Goal: Task Accomplishment & Management: Use online tool/utility

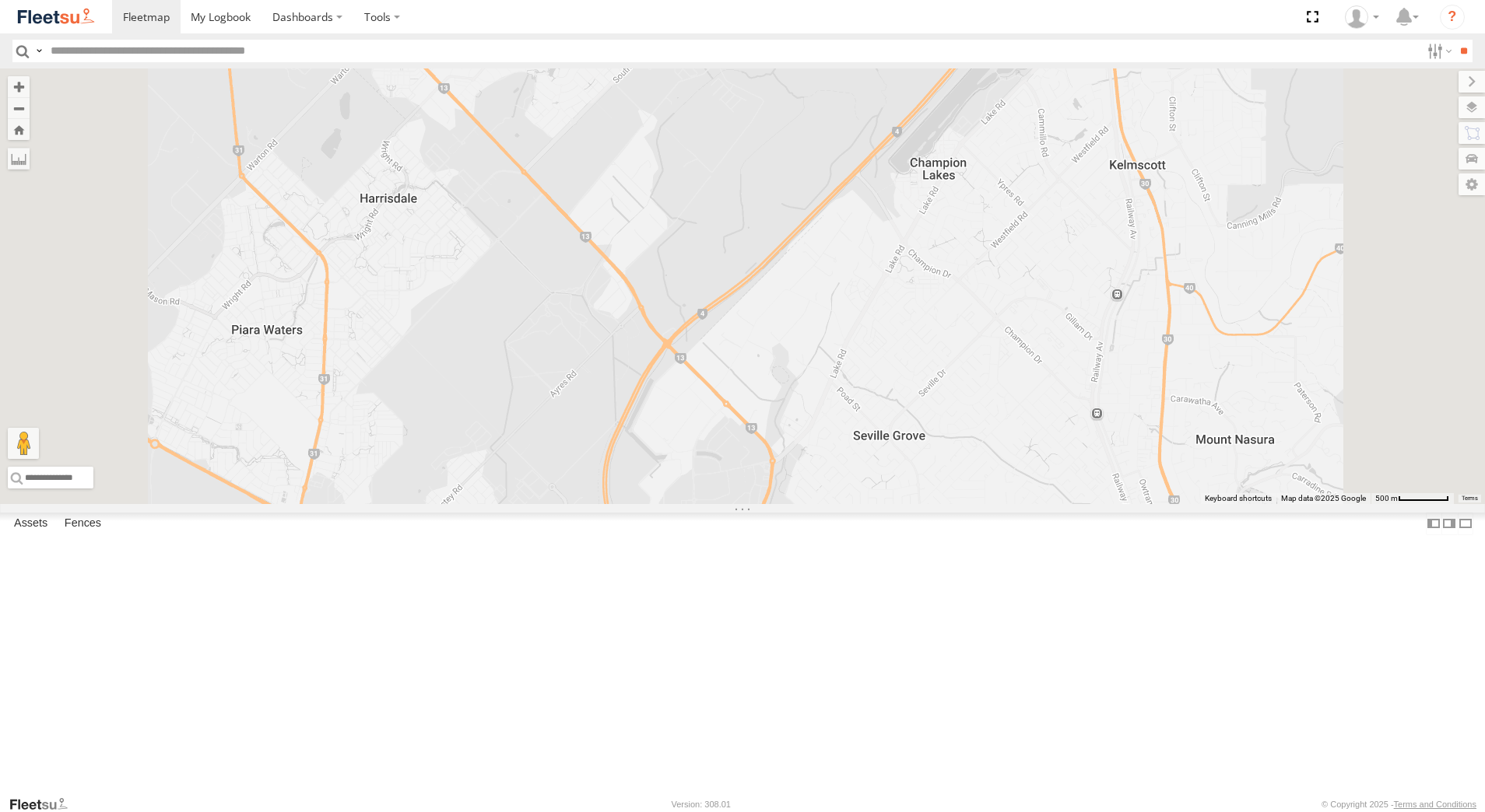
select select "**********"
click at [0, 0] on div "Dispatch" at bounding box center [0, 0] width 0 height 0
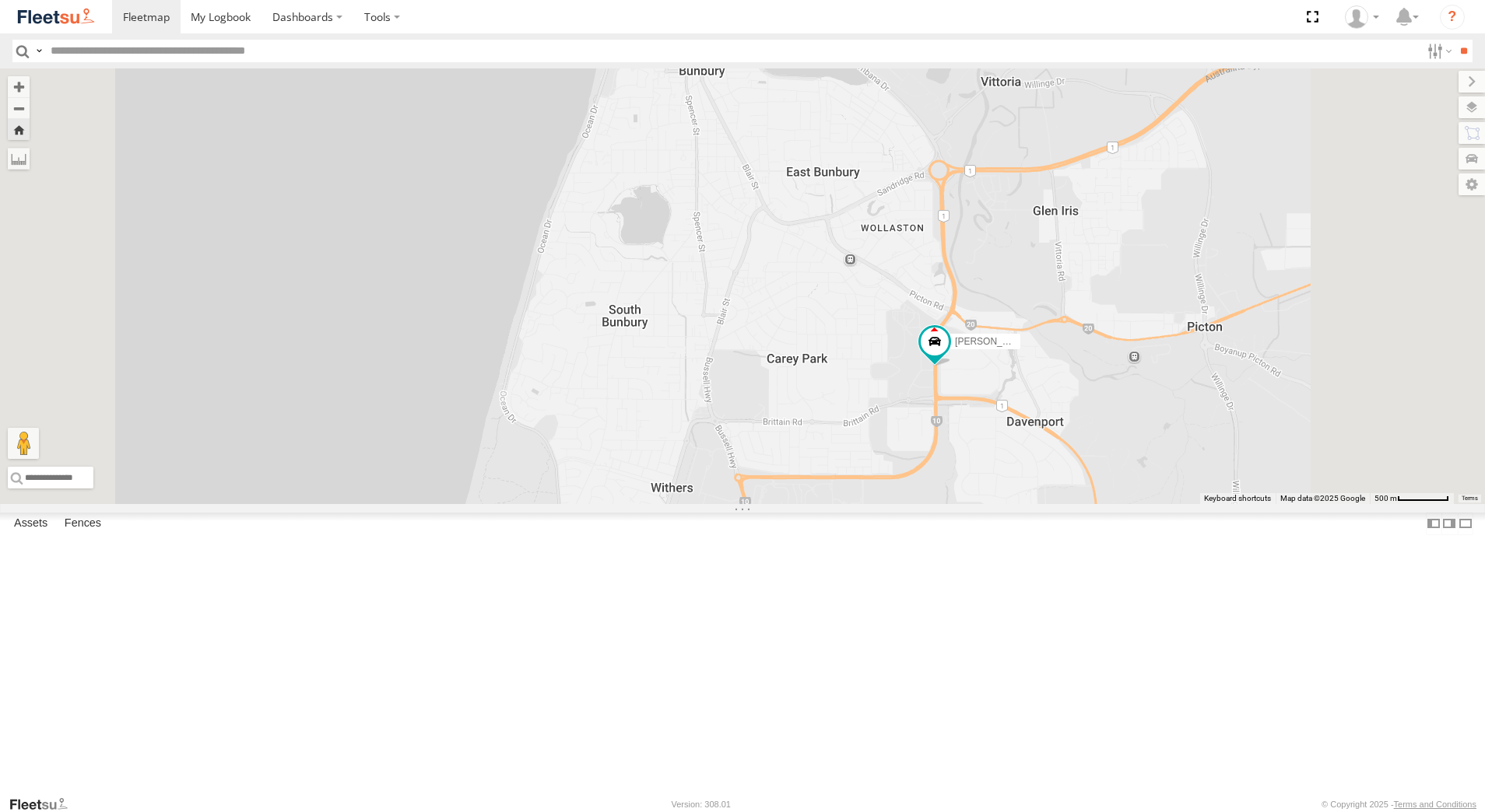
click at [0, 0] on div "[PERSON_NAME] - 1GOI925 -" at bounding box center [0, 0] width 0 height 0
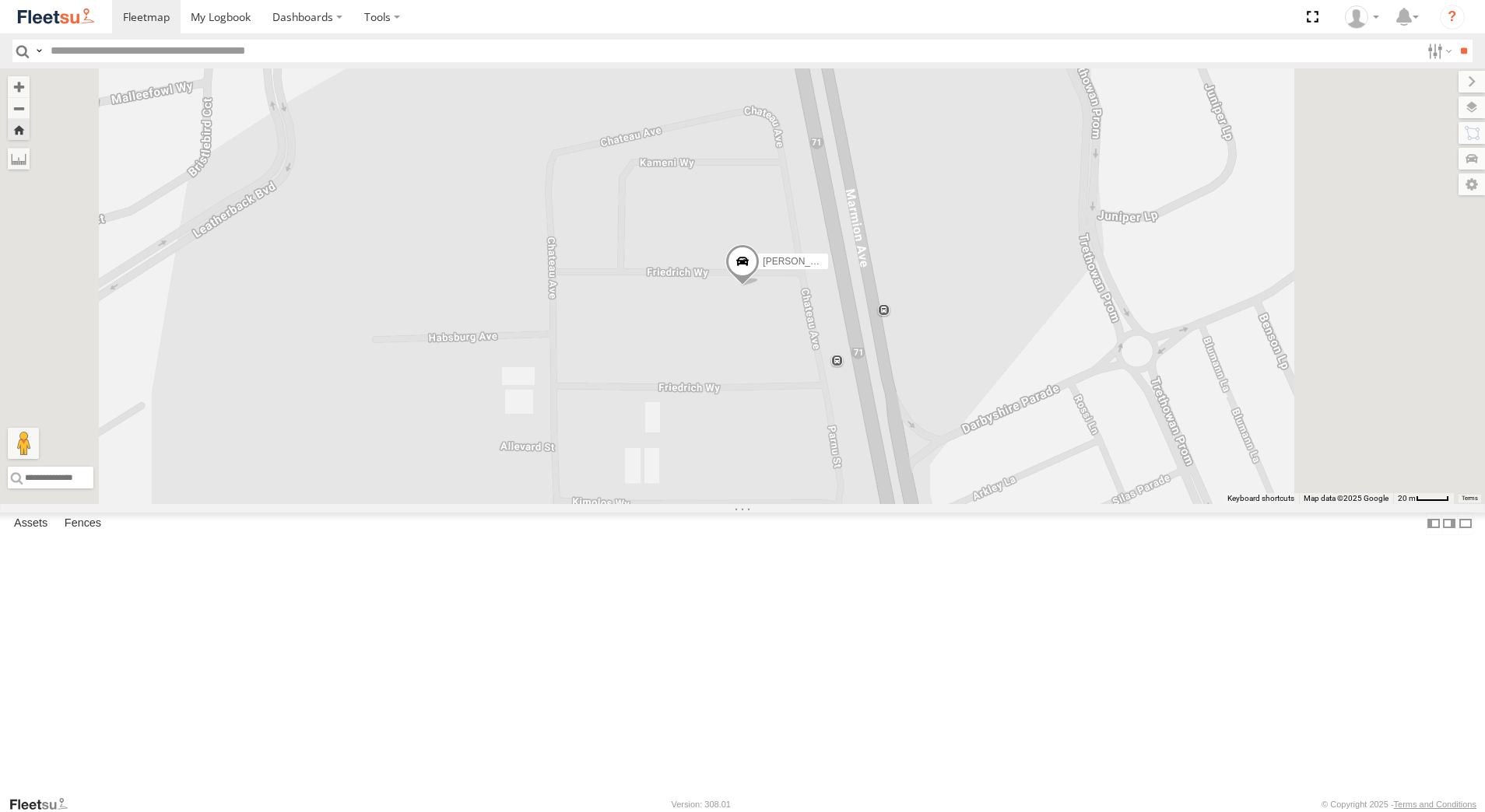
click at [0, 0] on div "[PERSON_NAME] - 1IJS864" at bounding box center [0, 0] width 0 height 0
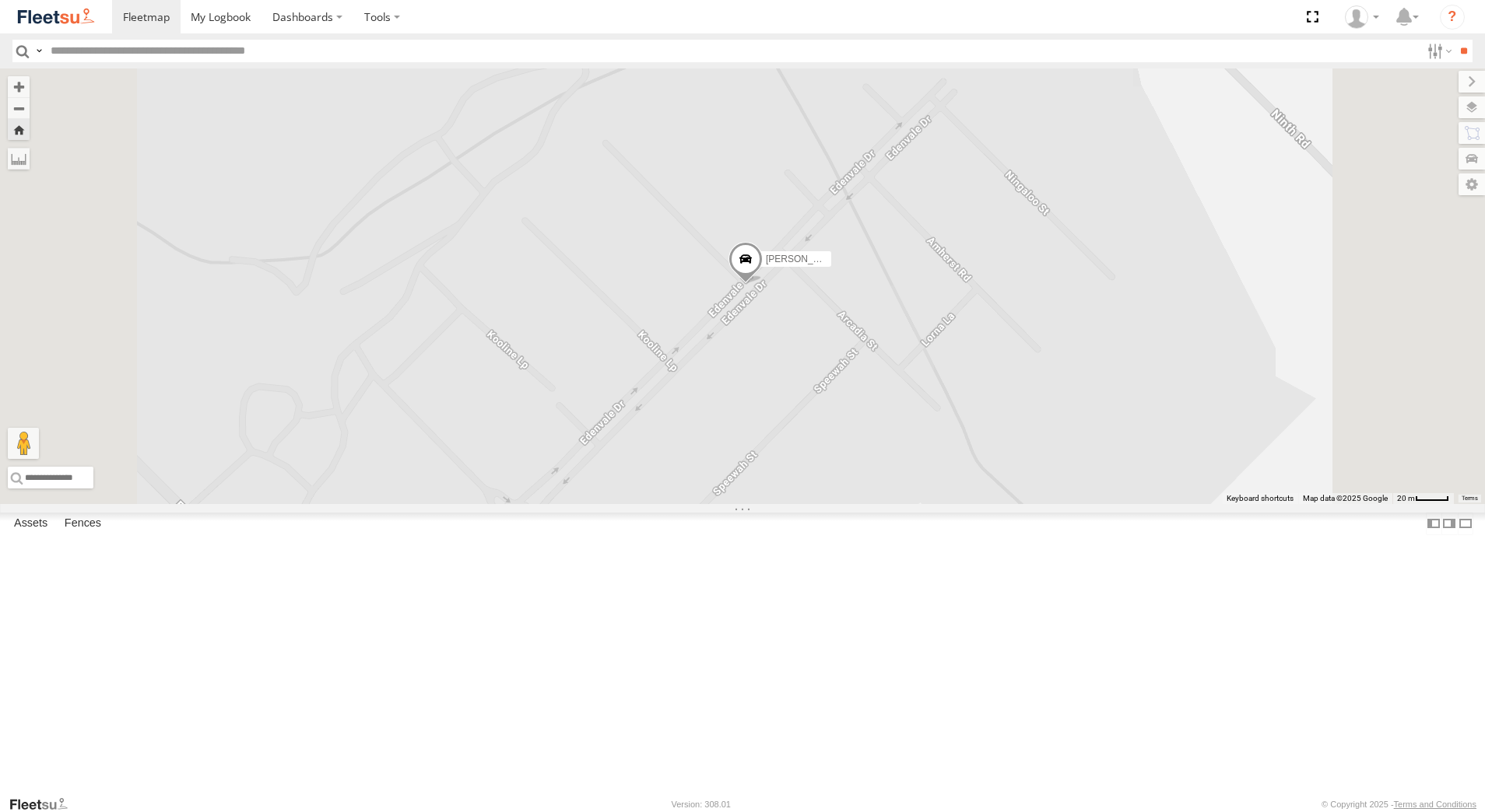
click at [762, 284] on span at bounding box center [745, 264] width 34 height 42
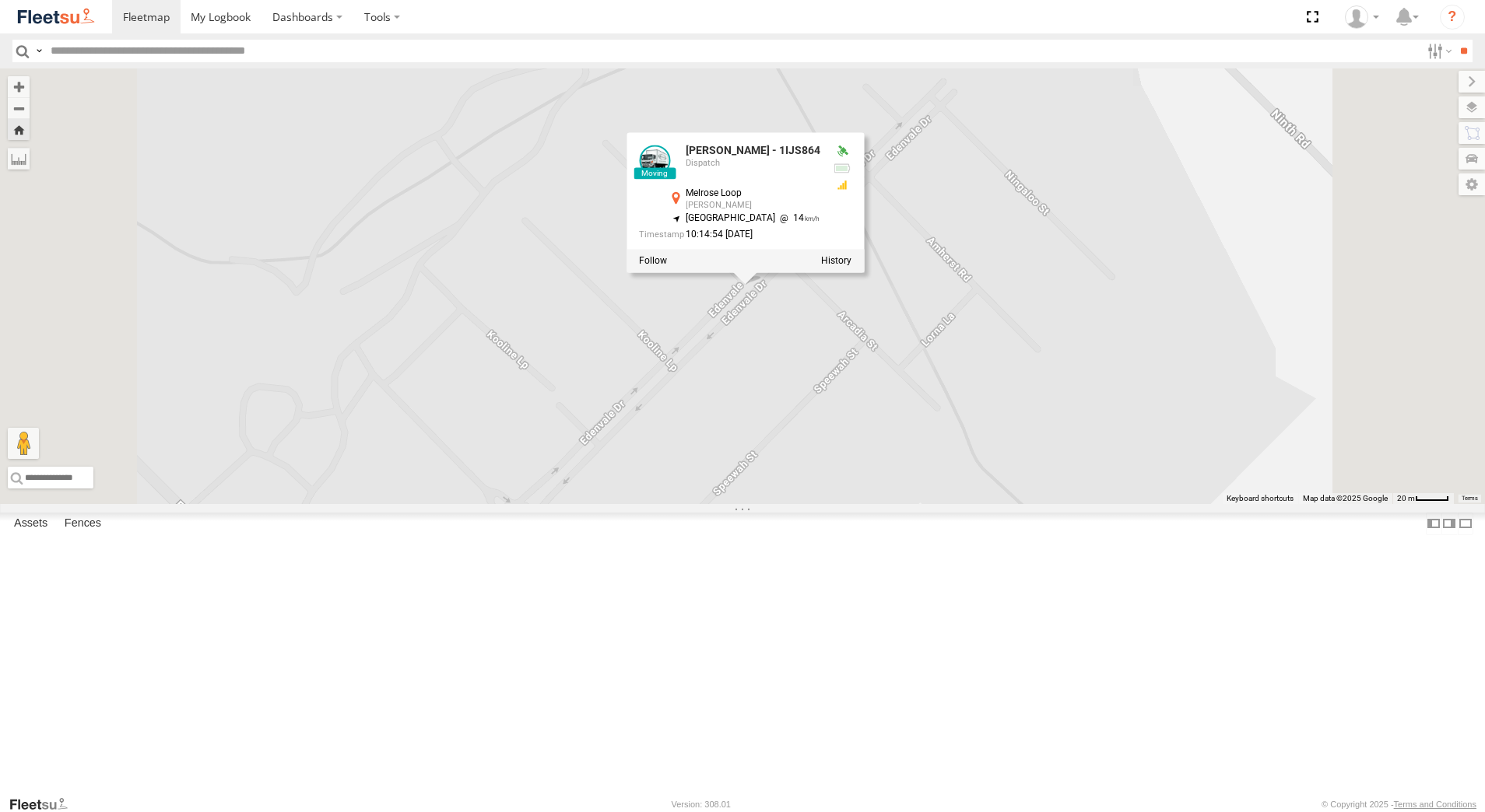
click at [864, 273] on div at bounding box center [745, 261] width 237 height 24
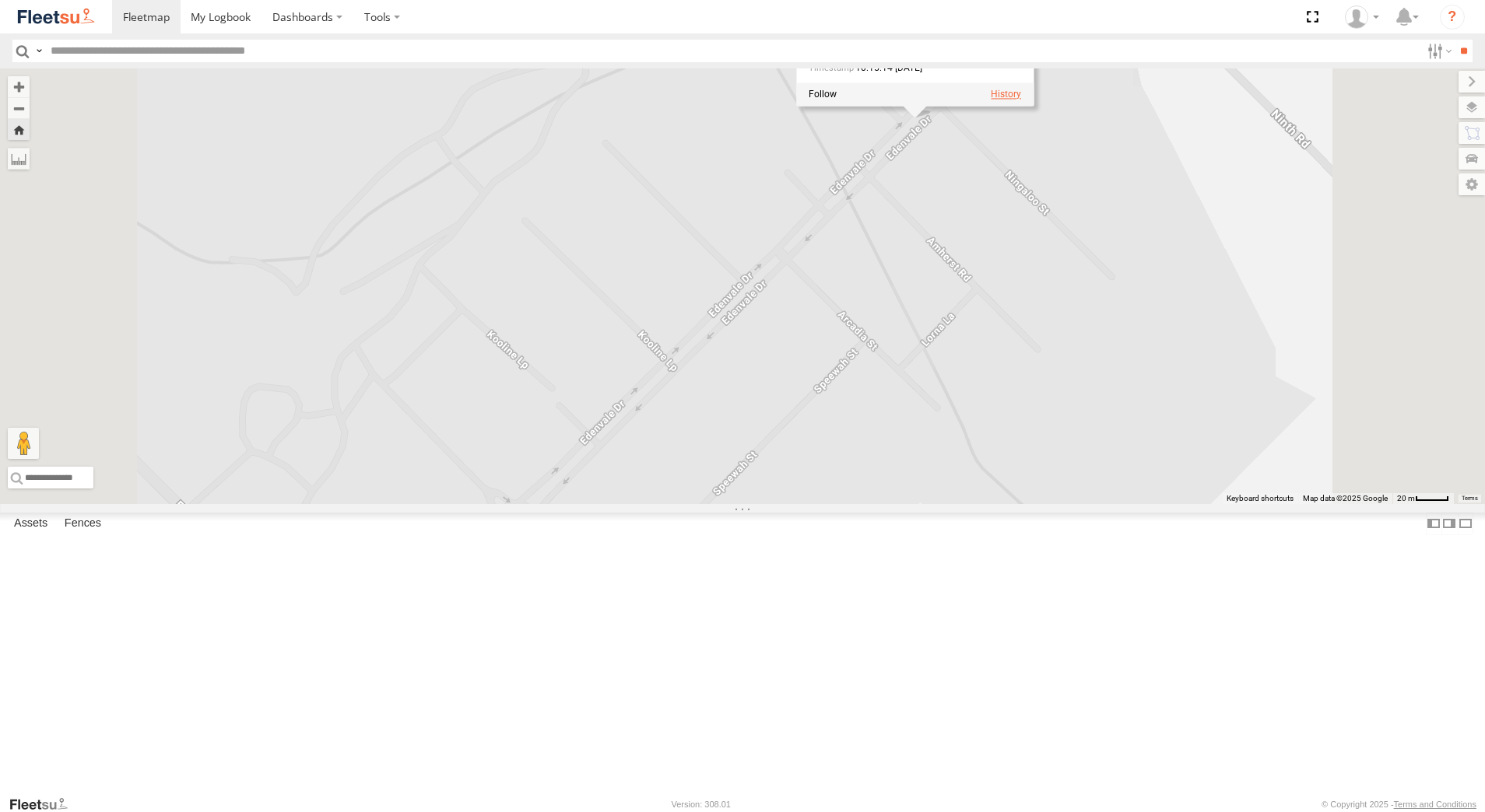
click at [1027, 406] on div "[PERSON_NAME] - 1IJS864 [PERSON_NAME] - 1IJS864 Dispatch Melrose Loop [PERSON_N…" at bounding box center [742, 286] width 1485 height 435
click at [932, 119] on span at bounding box center [915, 97] width 34 height 42
click at [1021, 101] on label at bounding box center [1005, 95] width 30 height 11
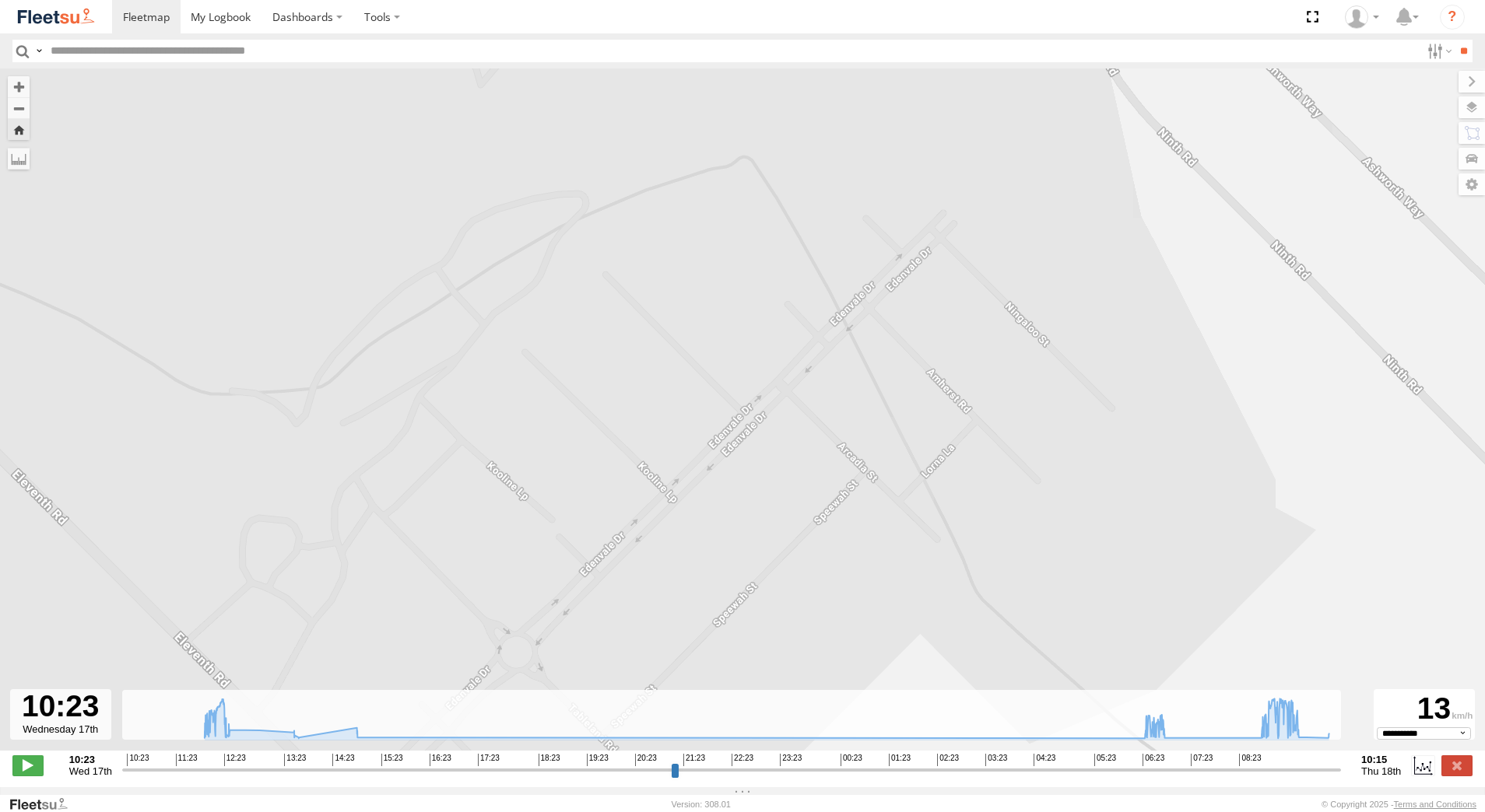
type input "**********"
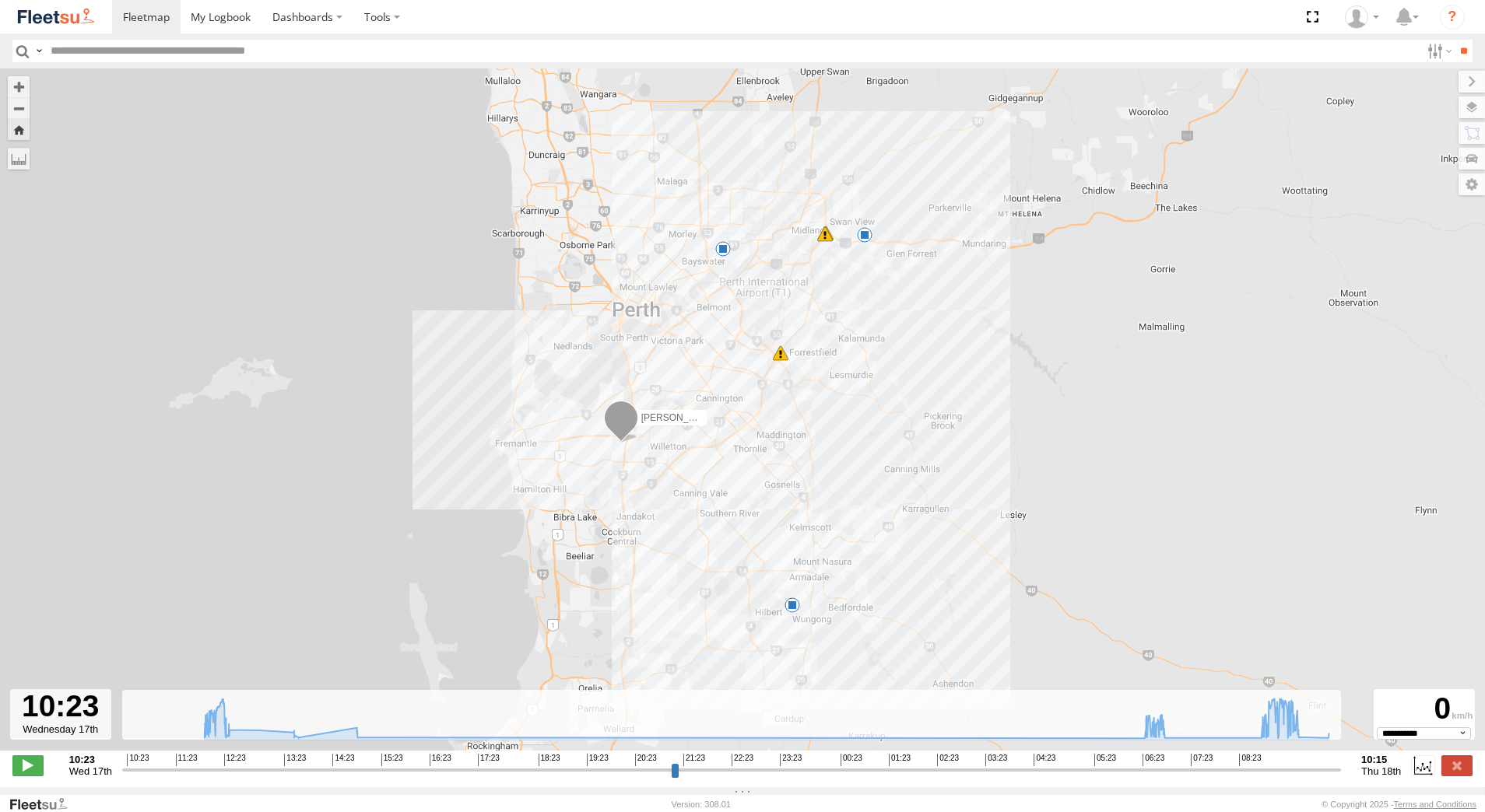
click at [793, 611] on span at bounding box center [791, 605] width 16 height 16
click at [1044, 657] on div "[PERSON_NAME] - 1IJS864 07:05 Thu 09:02 Thu 09:02 Thu 09:11 Thu 09:42 Thu 5 09:…" at bounding box center [742, 418] width 1485 height 699
click at [1460, 774] on label at bounding box center [1457, 765] width 31 height 20
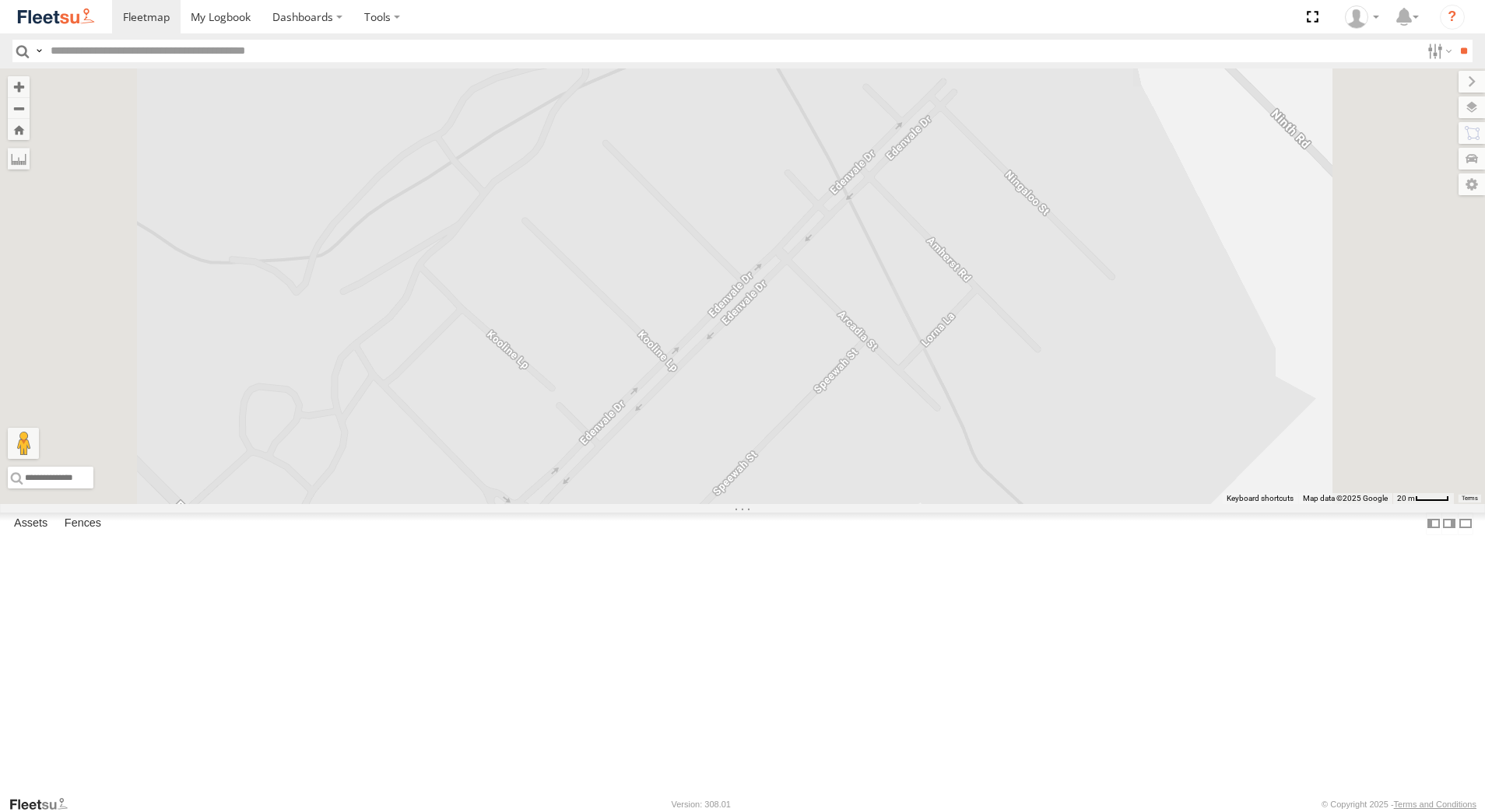
click at [0, 0] on div "[PERSON_NAME] - 1IJS864" at bounding box center [0, 0] width 0 height 0
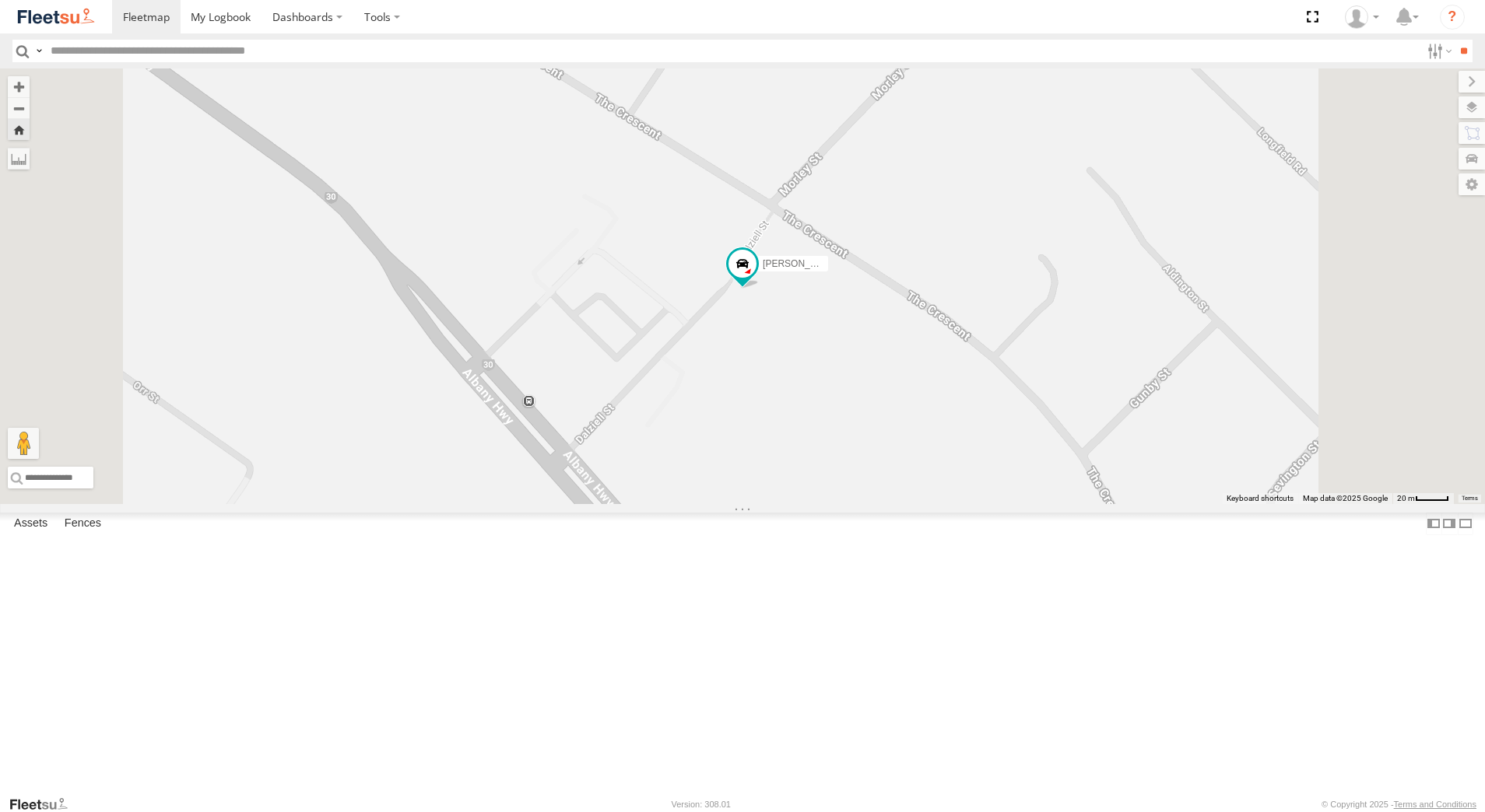
click at [0, 0] on div "[PERSON_NAME] - 1GOI926 - 0475 377 301" at bounding box center [0, 0] width 0 height 0
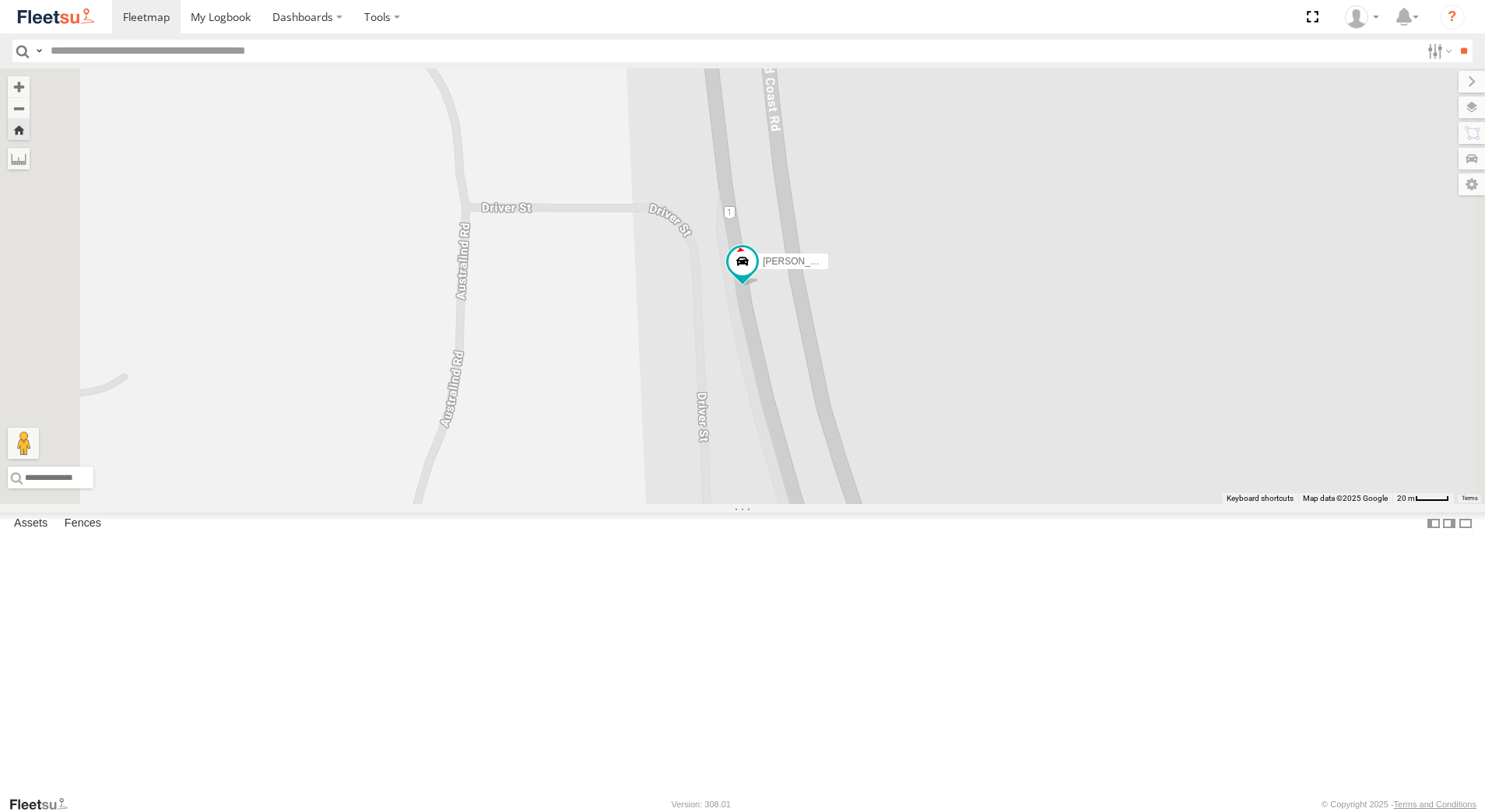
click at [0, 0] on div "Dispatch" at bounding box center [0, 0] width 0 height 0
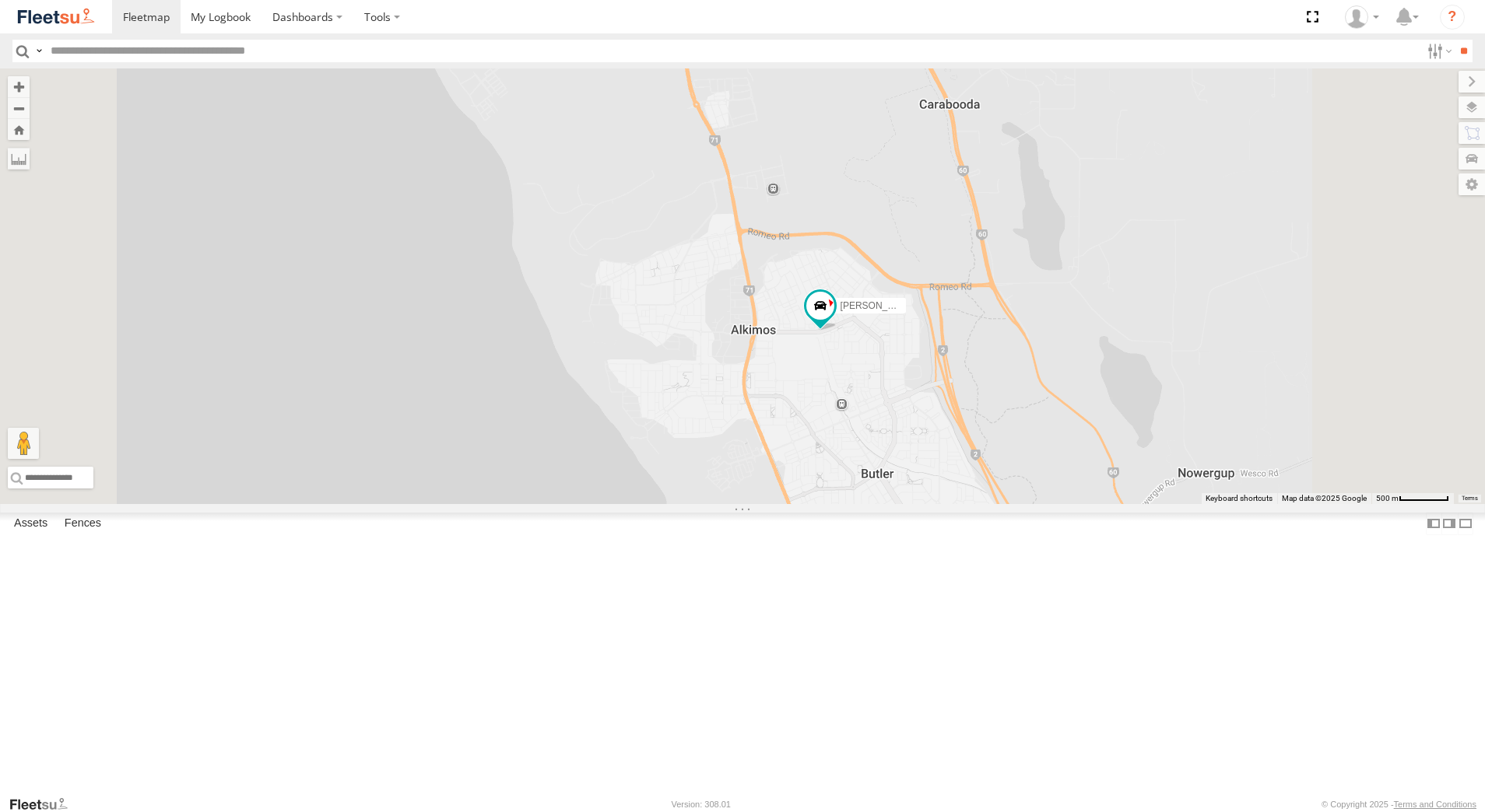
click at [0, 0] on div "Dispatch" at bounding box center [0, 0] width 0 height 0
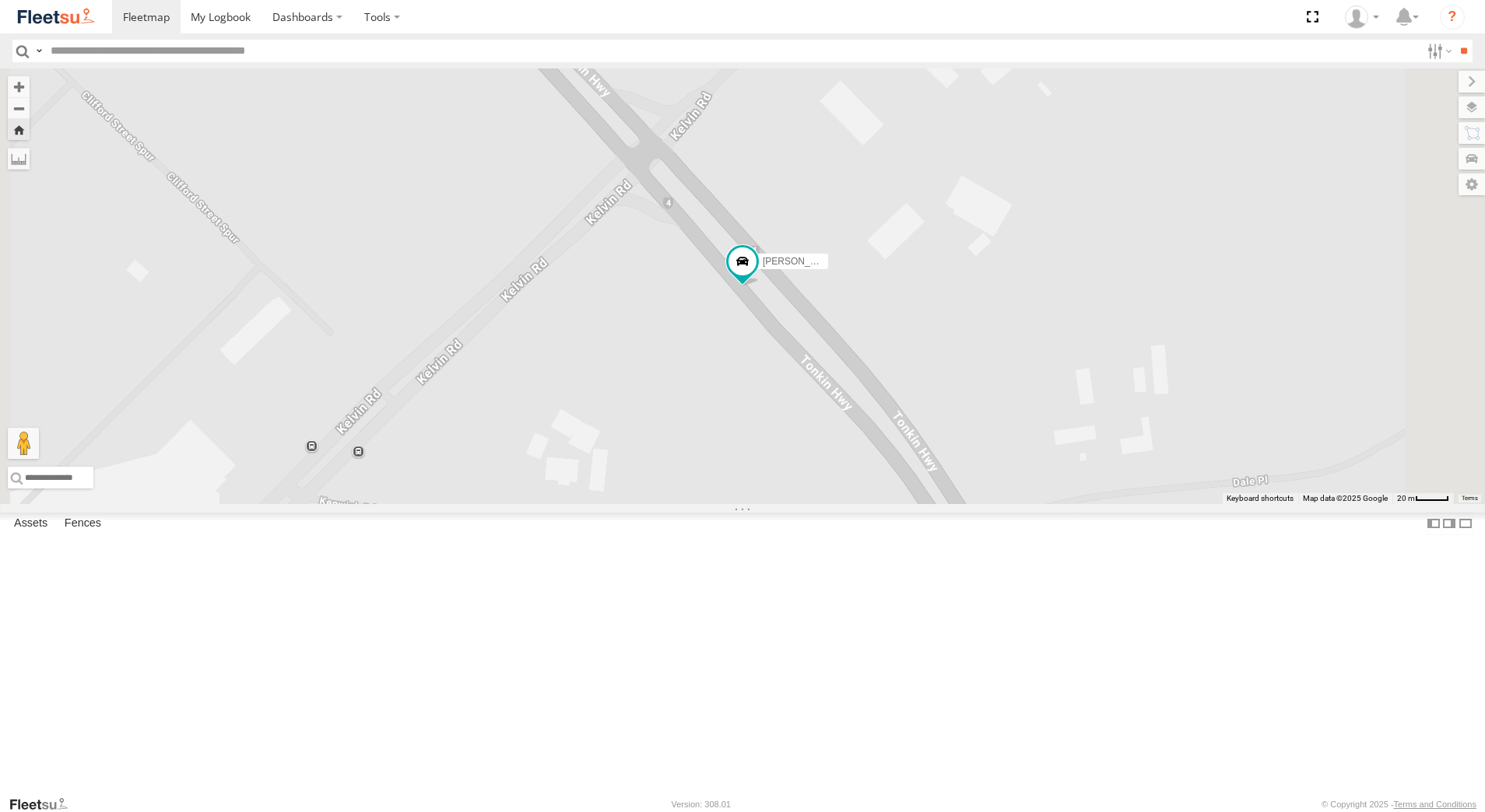
click at [0, 0] on div "[PERSON_NAME] - 1GOI926 - 0475 377 301" at bounding box center [0, 0] width 0 height 0
